Goal: Share content

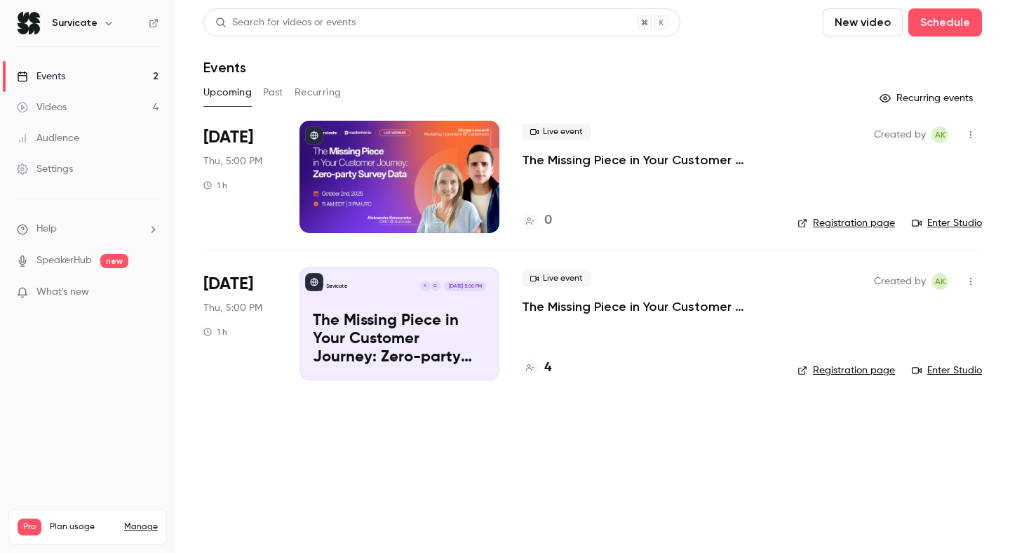
click at [574, 154] on p "The Missing Piece in Your Customer Journey: Zero-party Survey Data" at bounding box center [648, 160] width 253 height 17
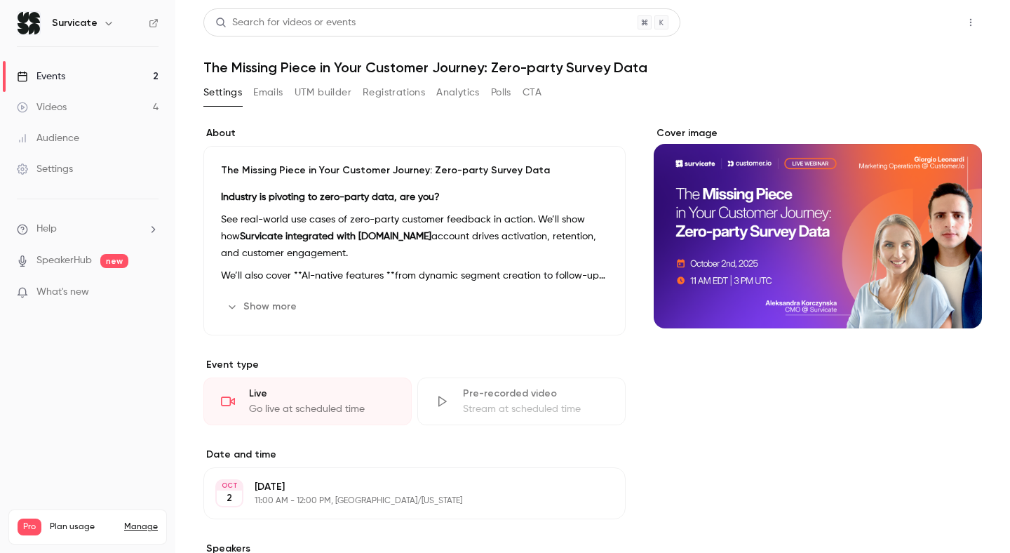
click at [920, 28] on button "Share" at bounding box center [920, 22] width 55 height 28
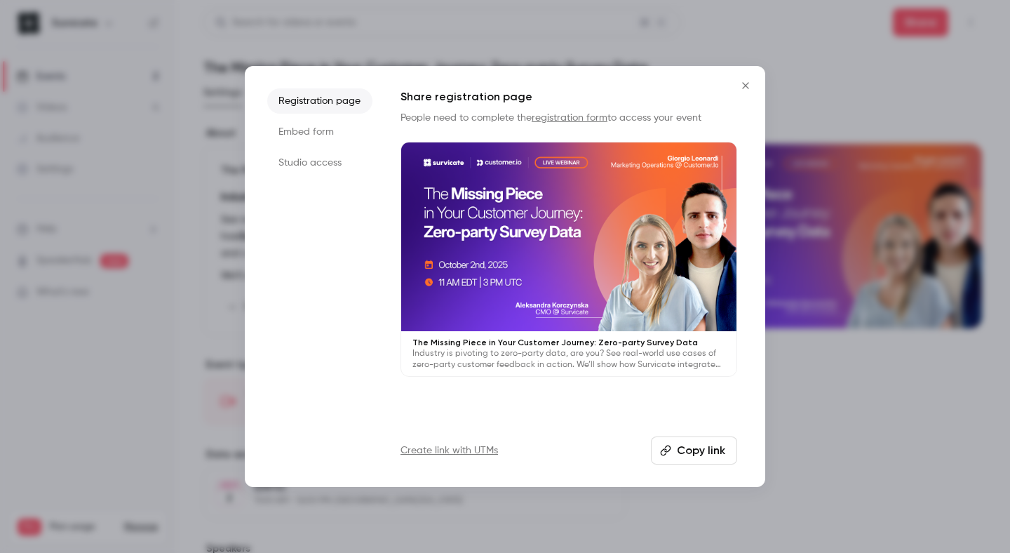
click at [678, 443] on button "Copy link" at bounding box center [694, 450] width 86 height 28
click at [744, 85] on icon "Close" at bounding box center [745, 85] width 6 height 6
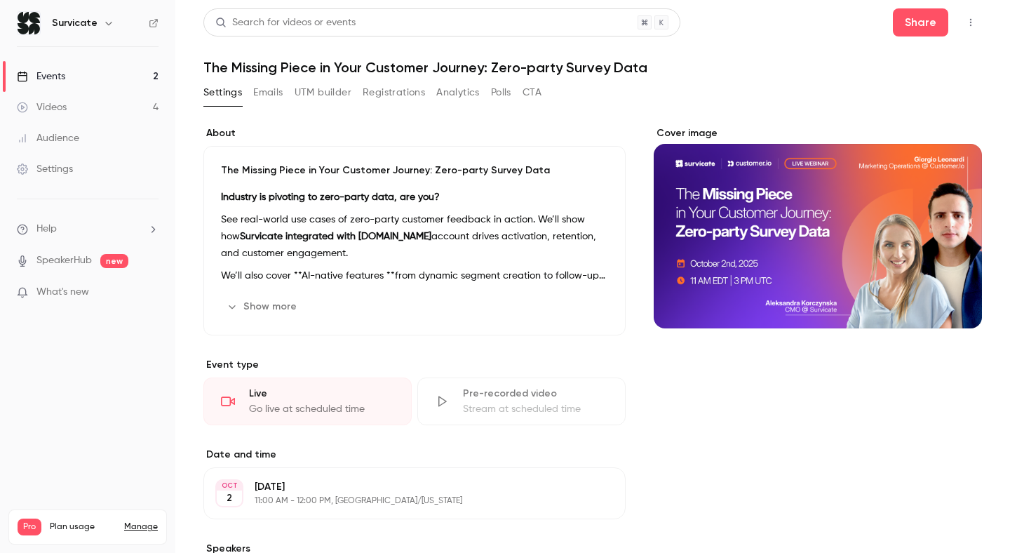
click at [408, 102] on button "Registrations" at bounding box center [394, 92] width 62 height 22
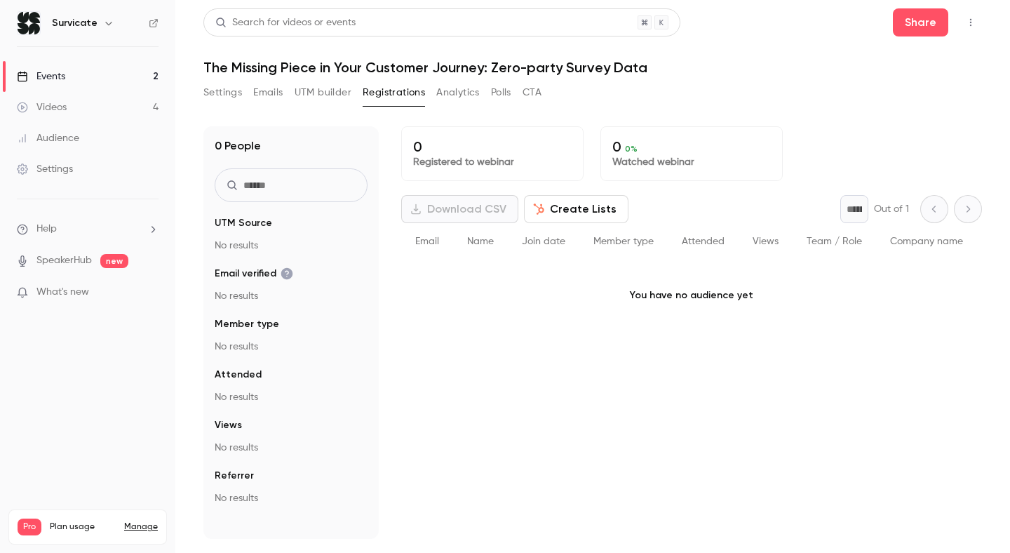
click at [323, 101] on button "UTM builder" at bounding box center [323, 92] width 57 height 22
